Goal: Transaction & Acquisition: Subscribe to service/newsletter

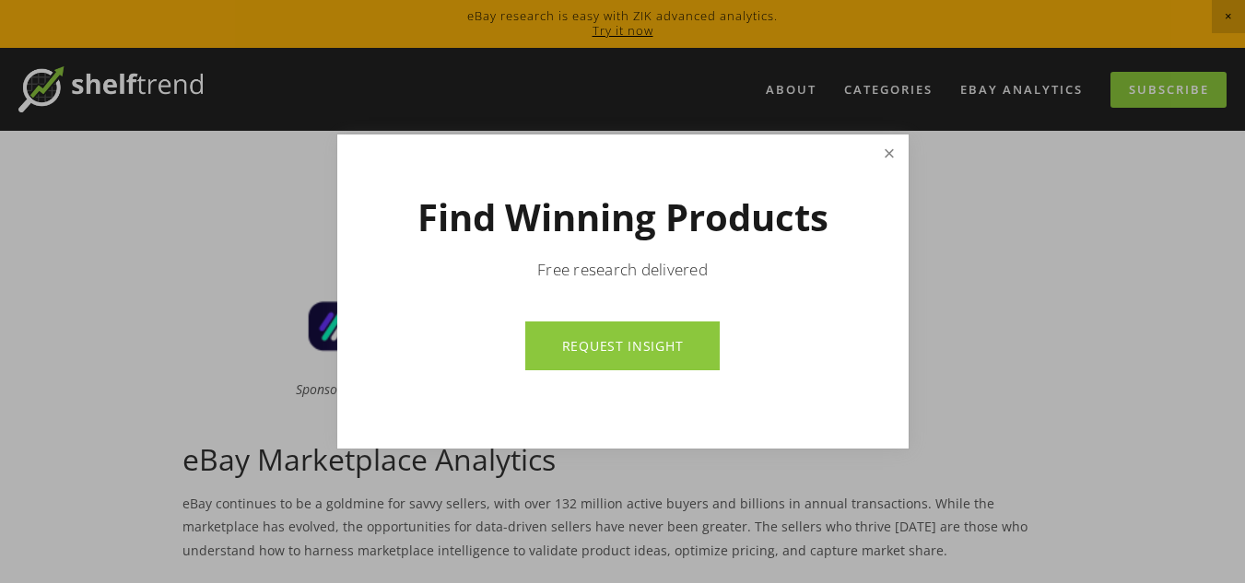
click at [895, 159] on link "Close" at bounding box center [889, 153] width 32 height 32
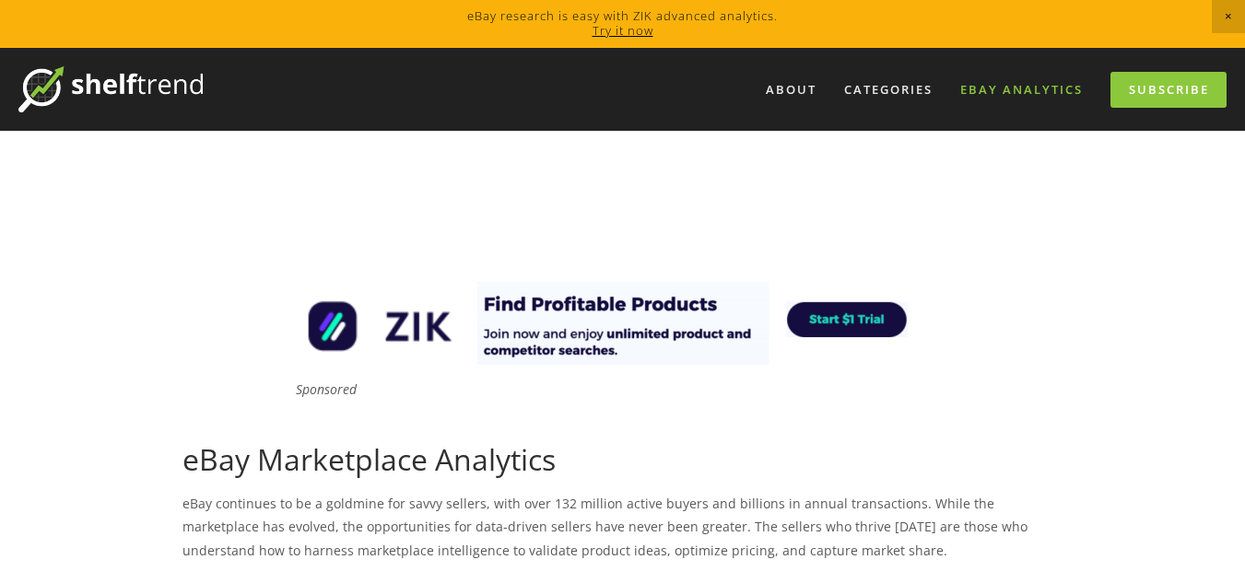
click at [972, 97] on link "eBay Analytics" at bounding box center [1021, 90] width 147 height 30
click at [1176, 102] on link "Subscribe" at bounding box center [1169, 90] width 116 height 36
